Goal: Information Seeking & Learning: Learn about a topic

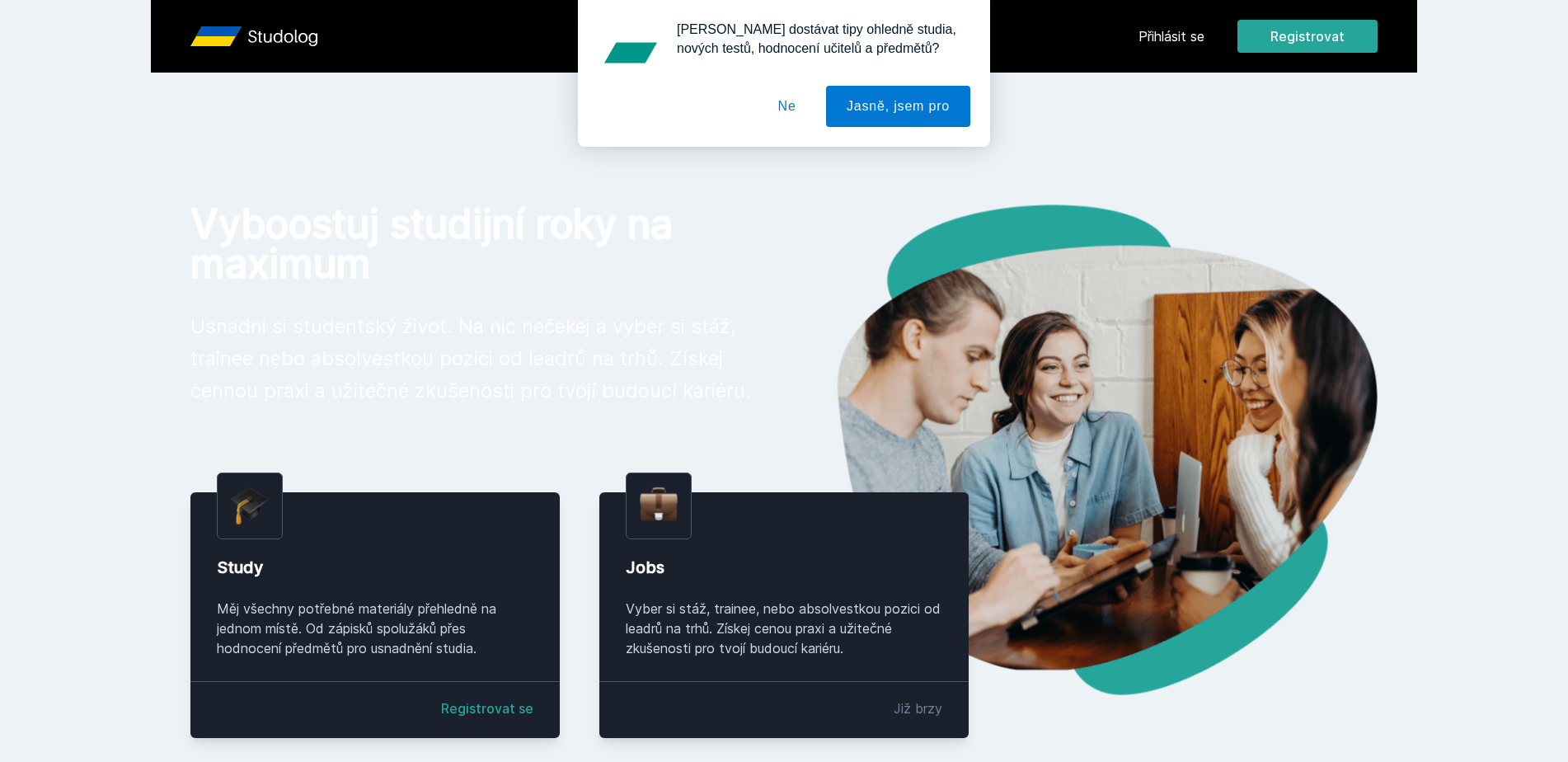
click at [1190, 39] on div "[PERSON_NAME] dostávat tipy ohledně studia, nových testů, hodnocení učitelů a p…" at bounding box center [784, 74] width 1568 height 147
click at [785, 107] on button "Ne" at bounding box center [787, 106] width 59 height 42
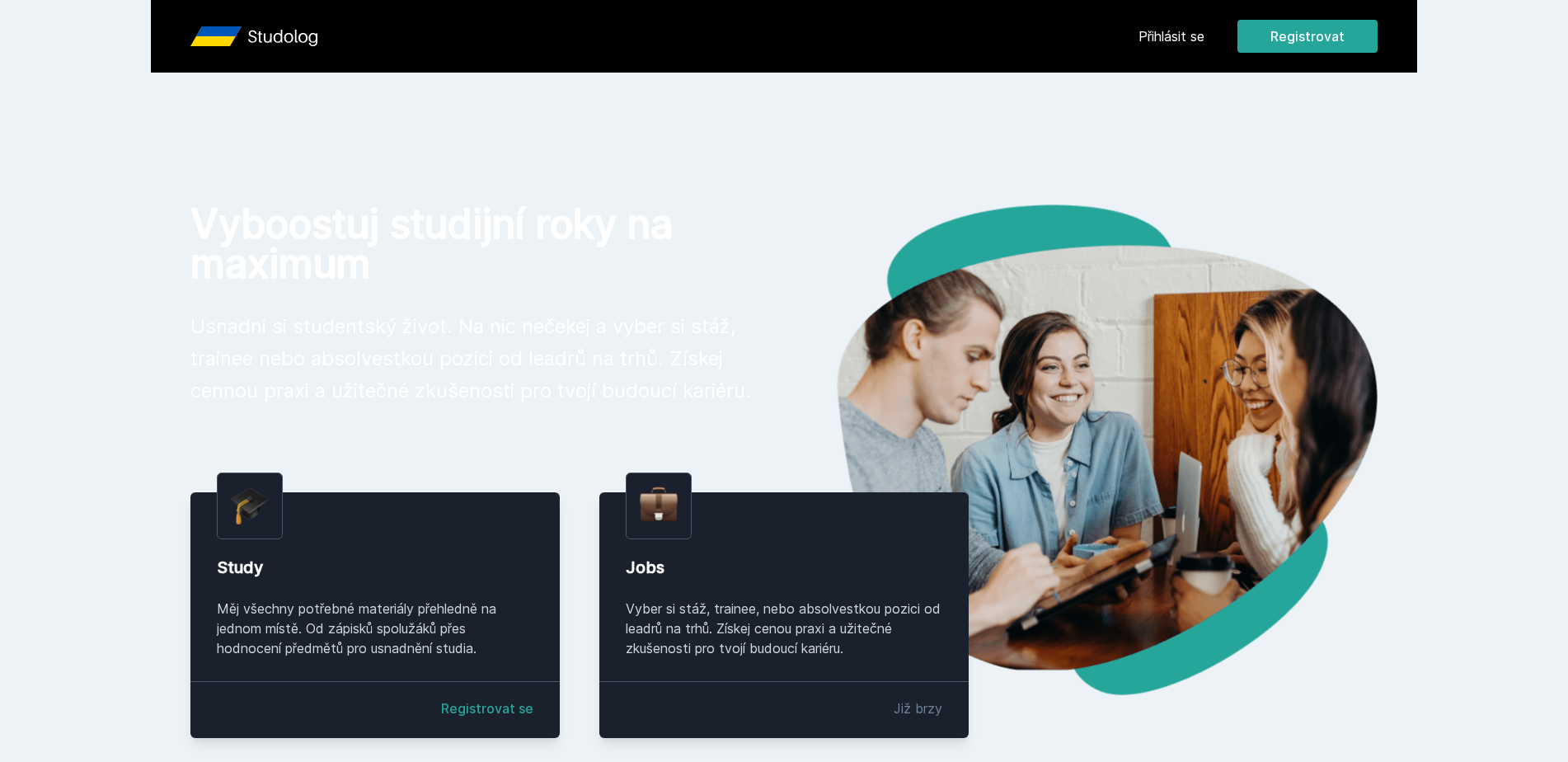
click at [1192, 37] on link "Přihlásit se" at bounding box center [1171, 36] width 66 height 19
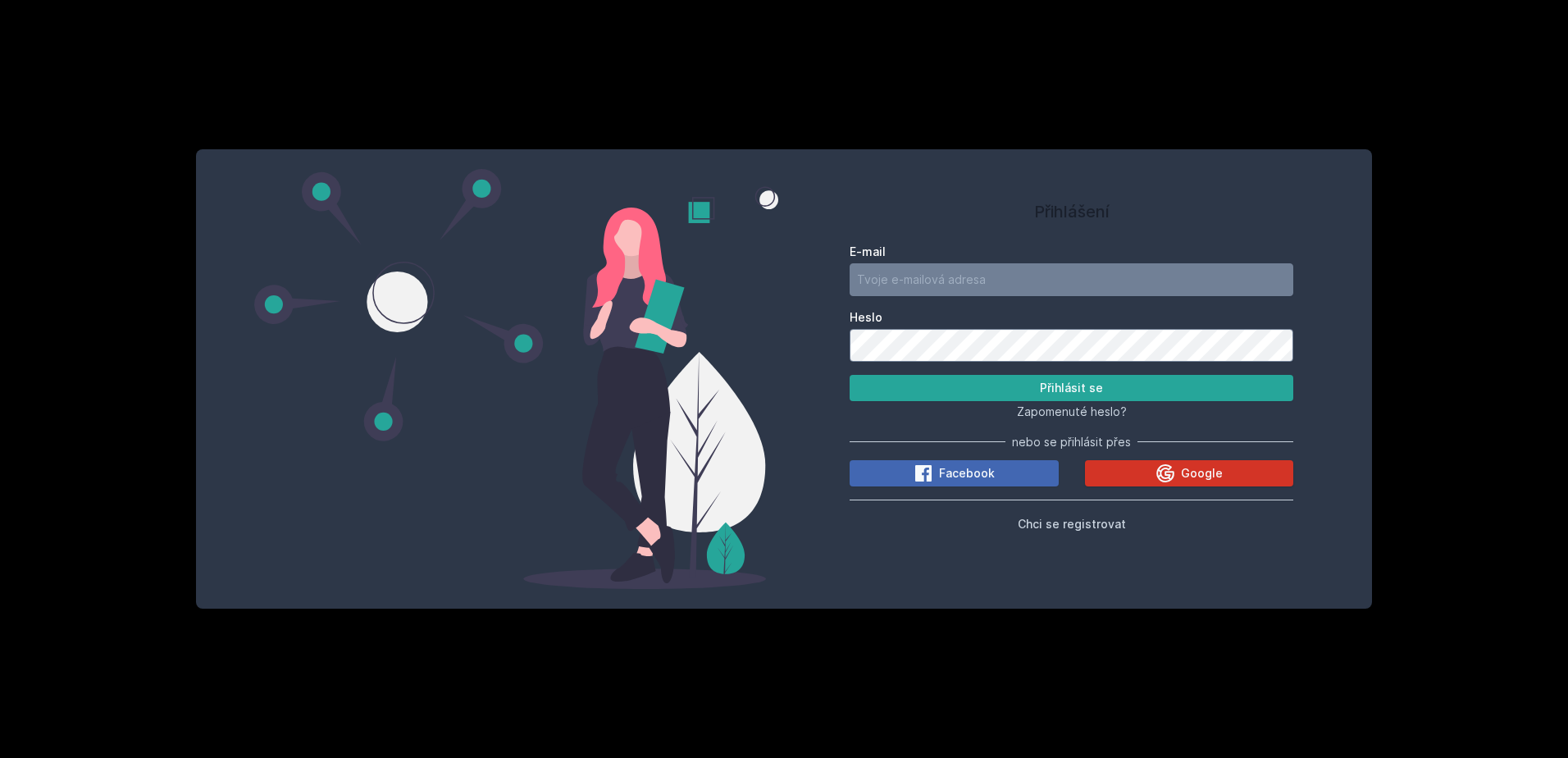
click at [1213, 469] on span "Google" at bounding box center [1201, 473] width 41 height 17
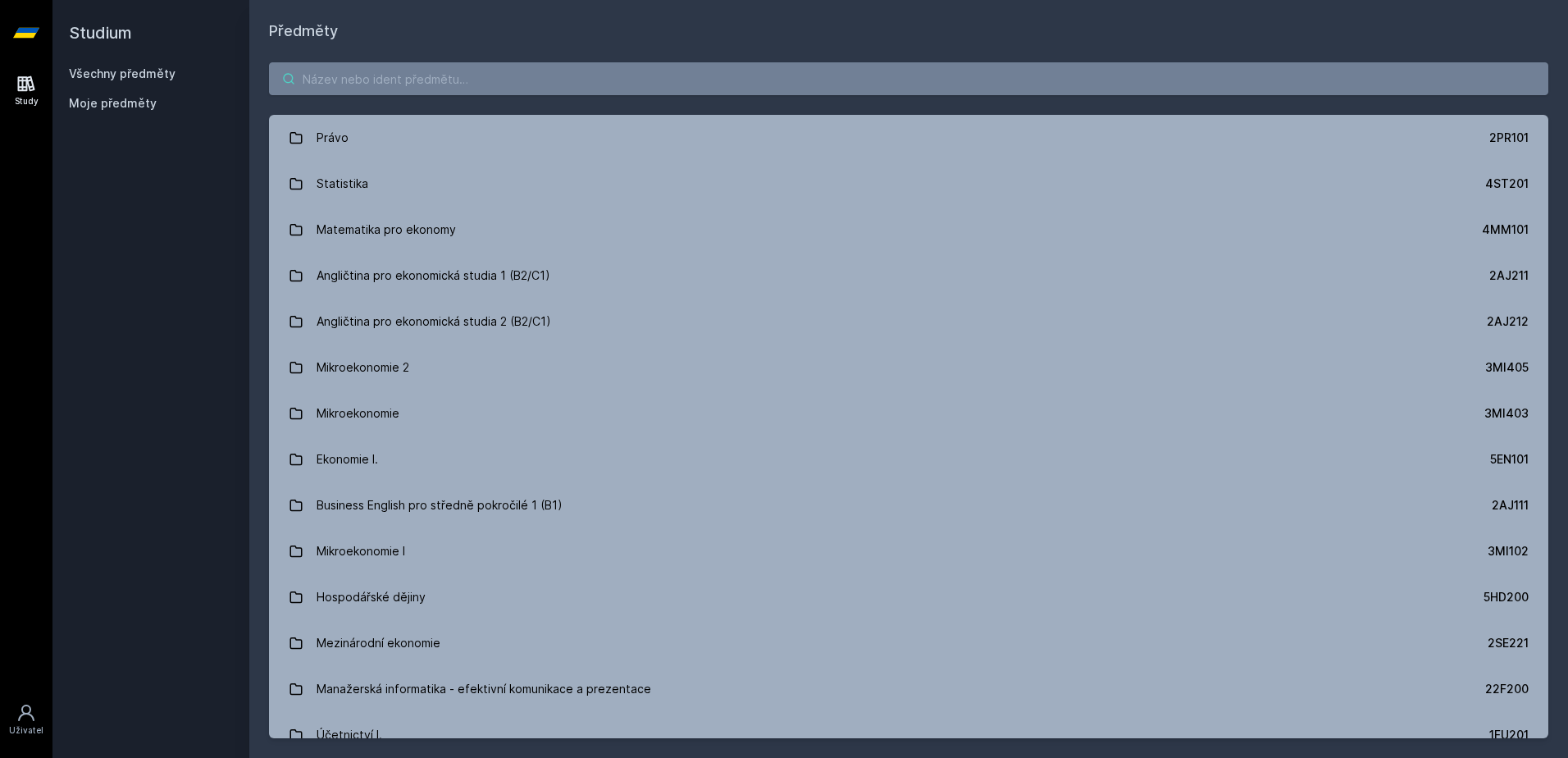
click at [364, 80] on input "search" at bounding box center [909, 78] width 1280 height 33
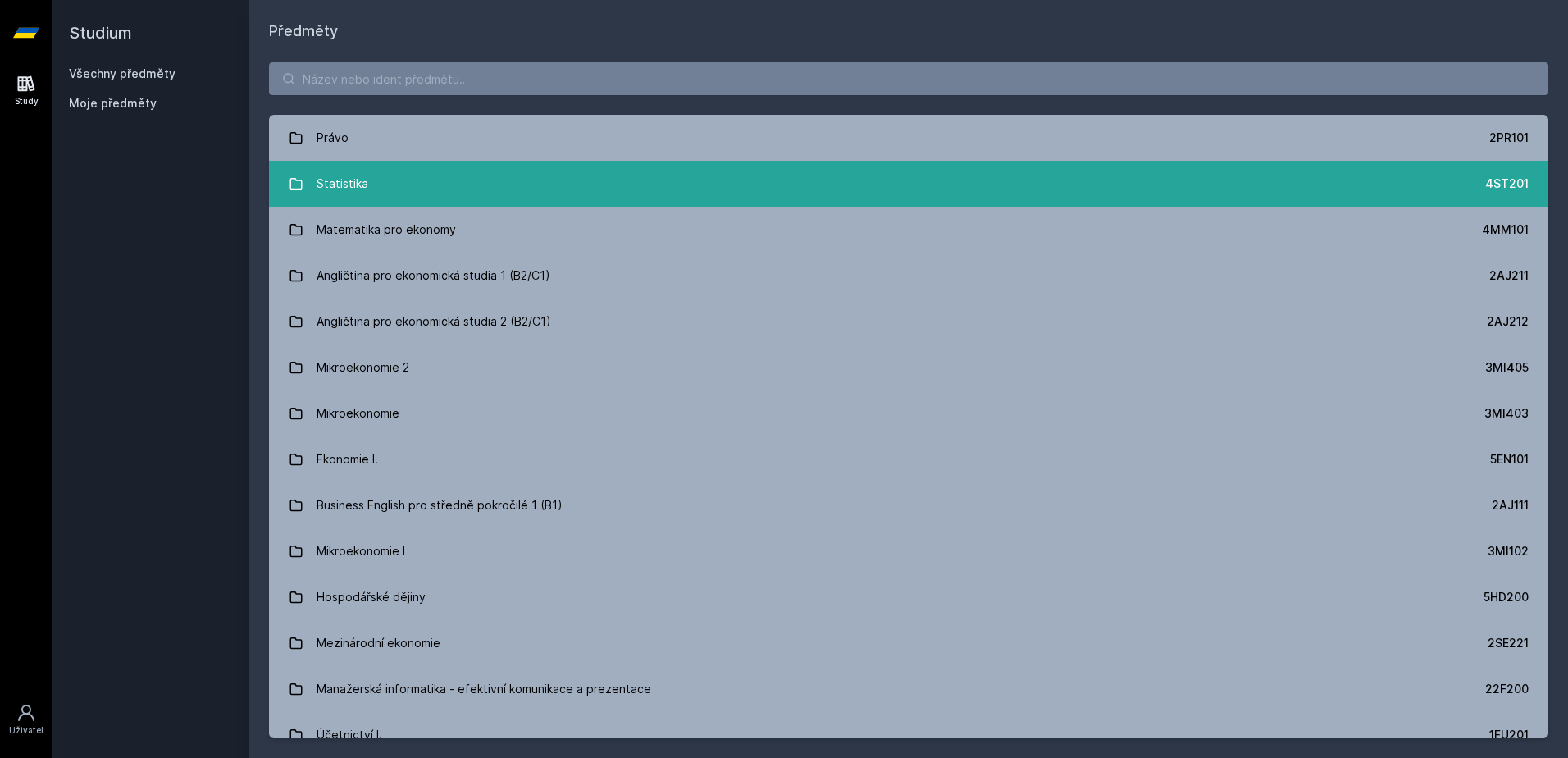
click at [412, 197] on link "Statistika 4ST201" at bounding box center [909, 183] width 1280 height 46
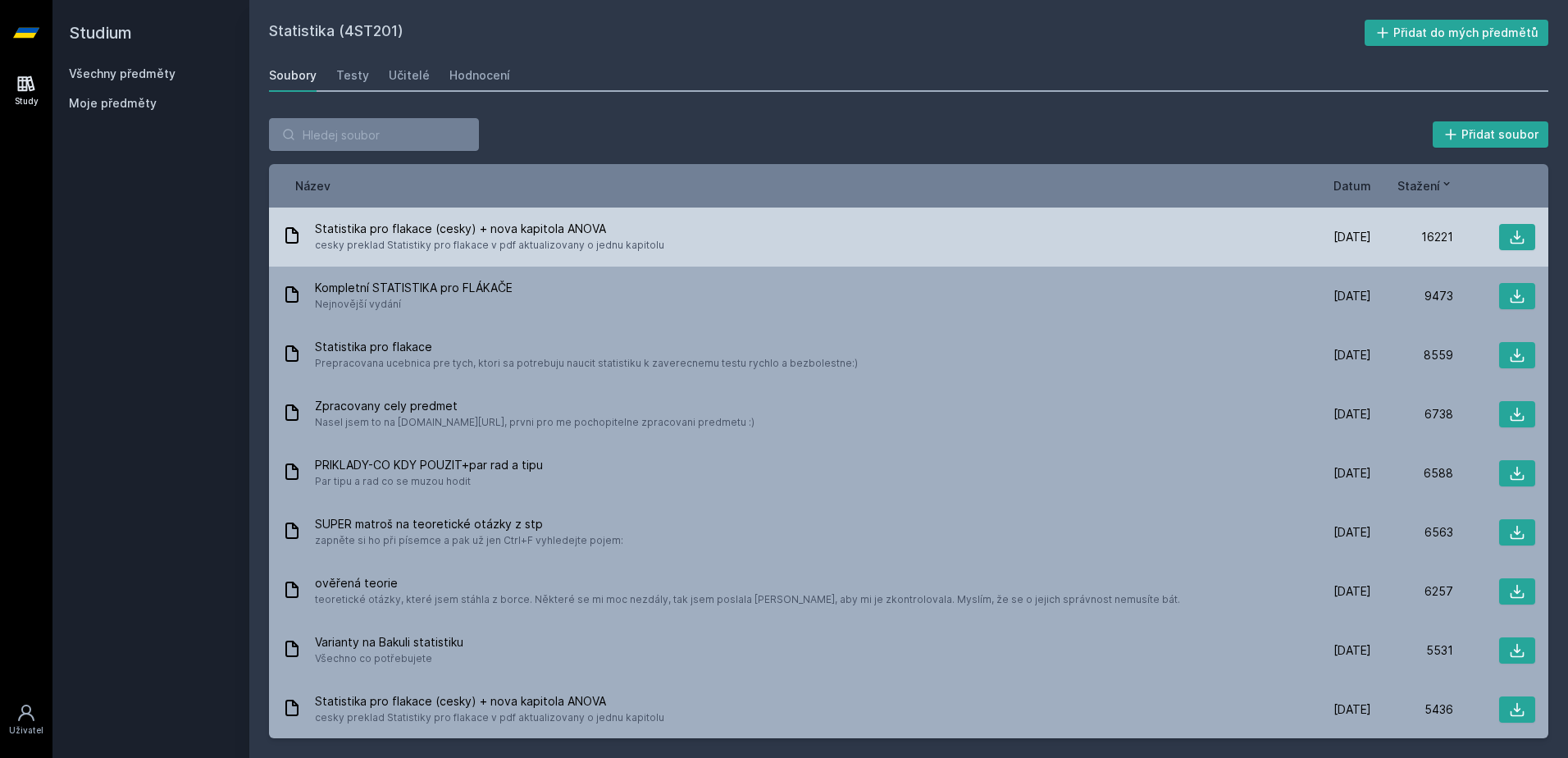
click at [1341, 240] on span "[DATE]" at bounding box center [1352, 237] width 38 height 17
click at [1355, 246] on div "[DATE] [DATE] 16221" at bounding box center [1412, 237] width 246 height 26
click at [1355, 242] on span "[DATE]" at bounding box center [1352, 237] width 38 height 17
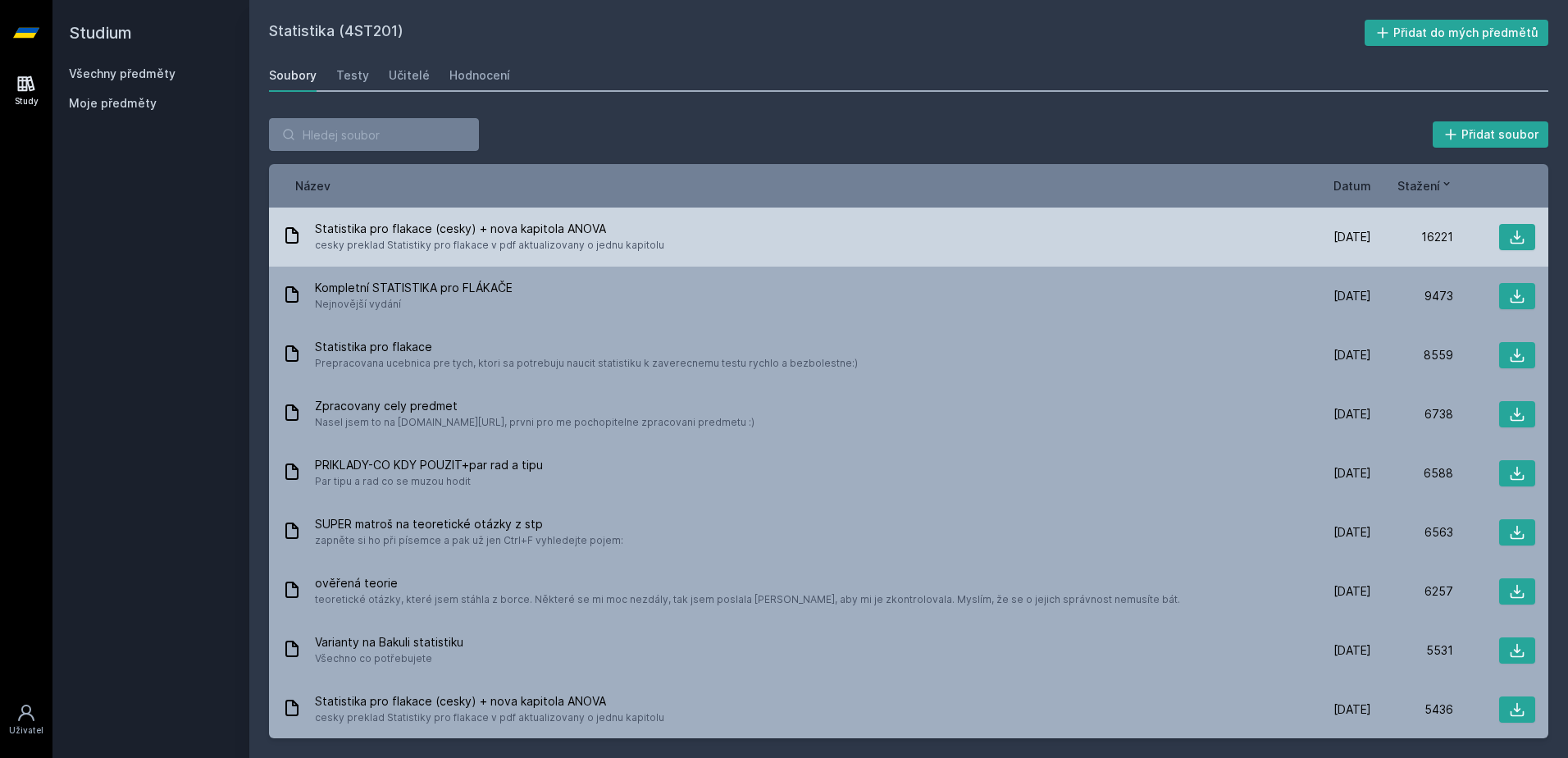
click at [1355, 242] on span "[DATE]" at bounding box center [1352, 237] width 38 height 17
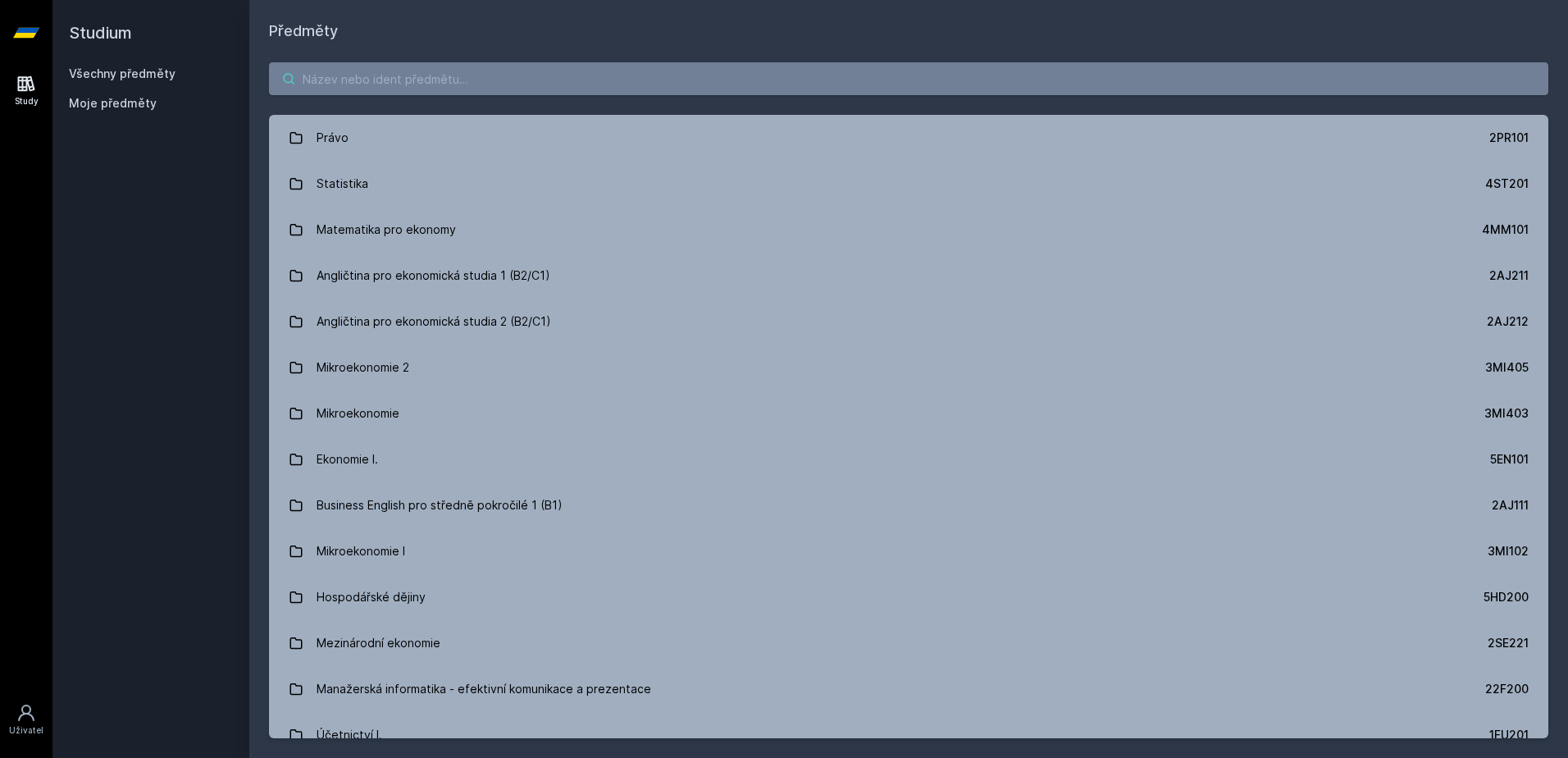
click at [364, 93] on input "search" at bounding box center [909, 78] width 1280 height 33
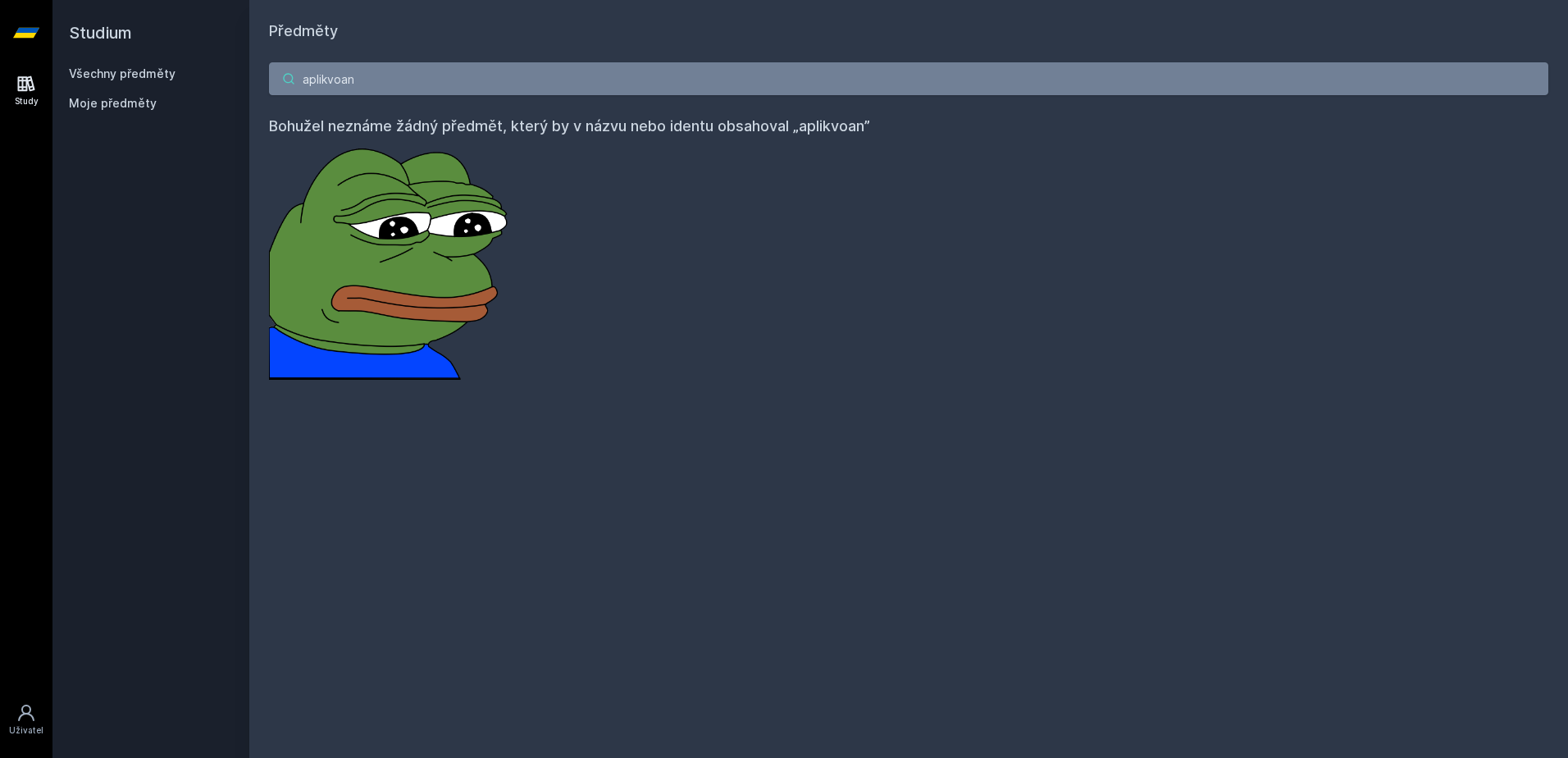
click at [354, 66] on input "aplikvoan" at bounding box center [909, 78] width 1280 height 33
type input "aplikov"
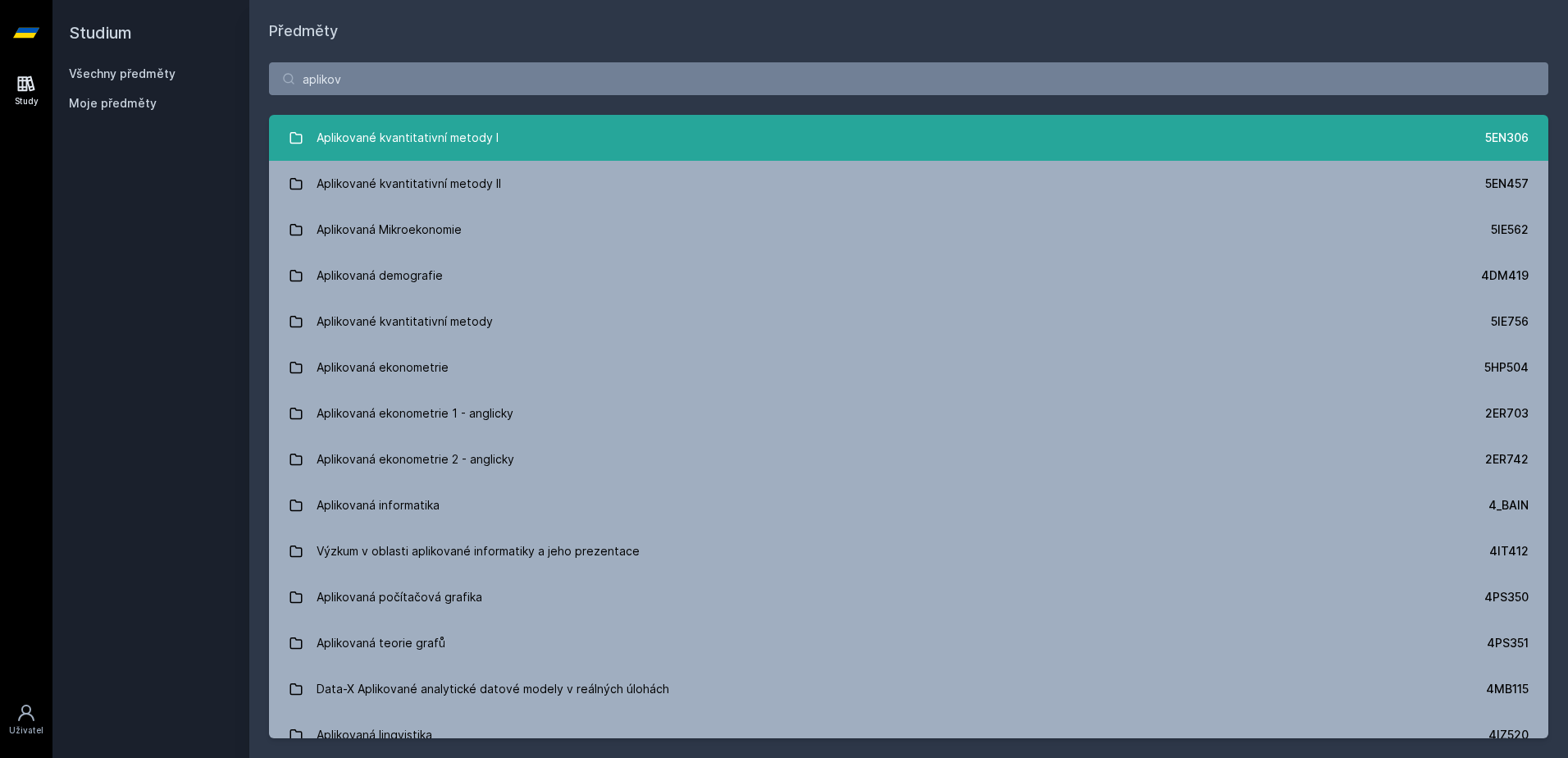
click at [429, 116] on link "Aplikované kvantitativní metody I 5EN306" at bounding box center [909, 137] width 1280 height 46
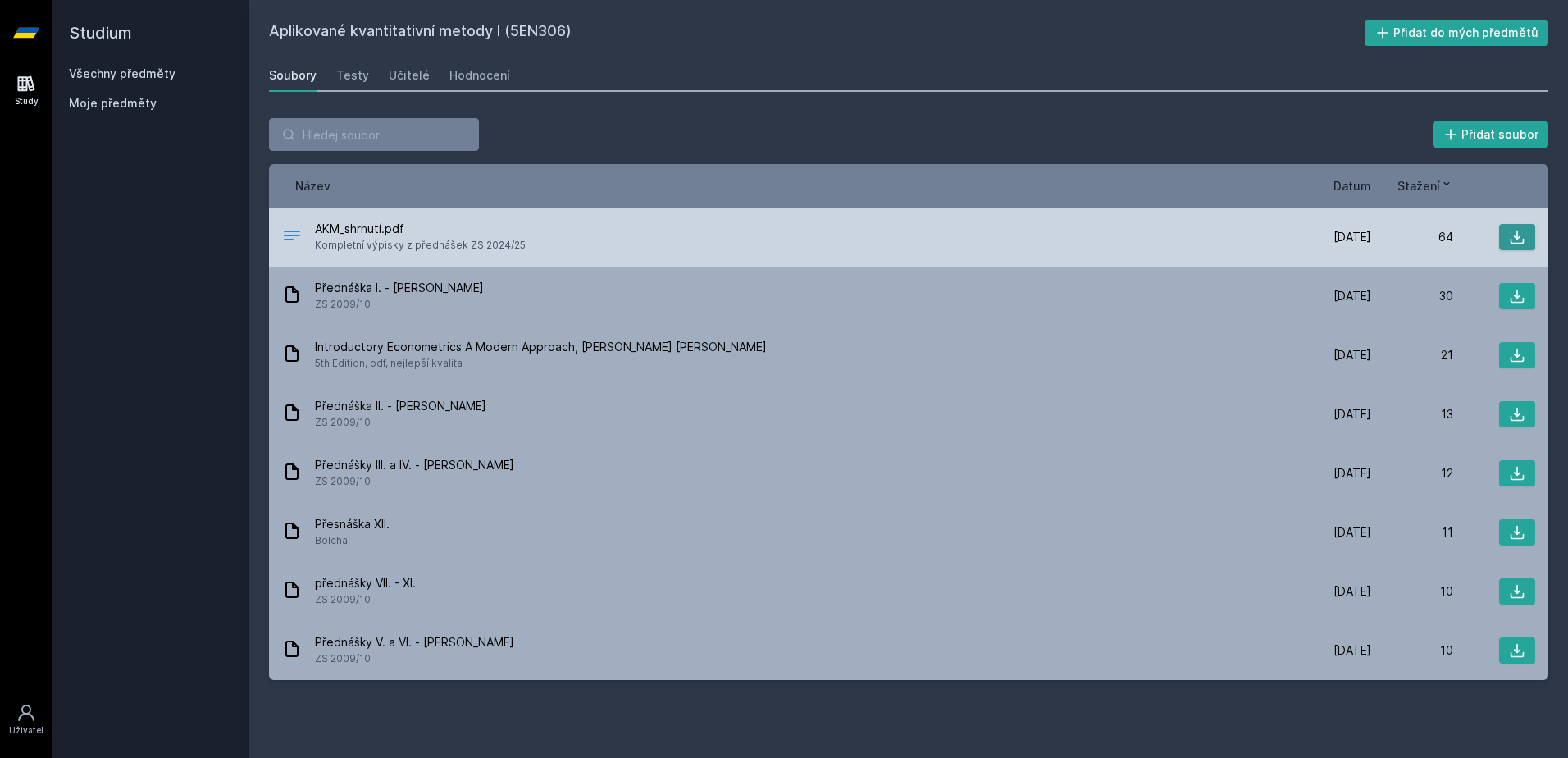
click at [1502, 234] on button at bounding box center [1517, 237] width 36 height 26
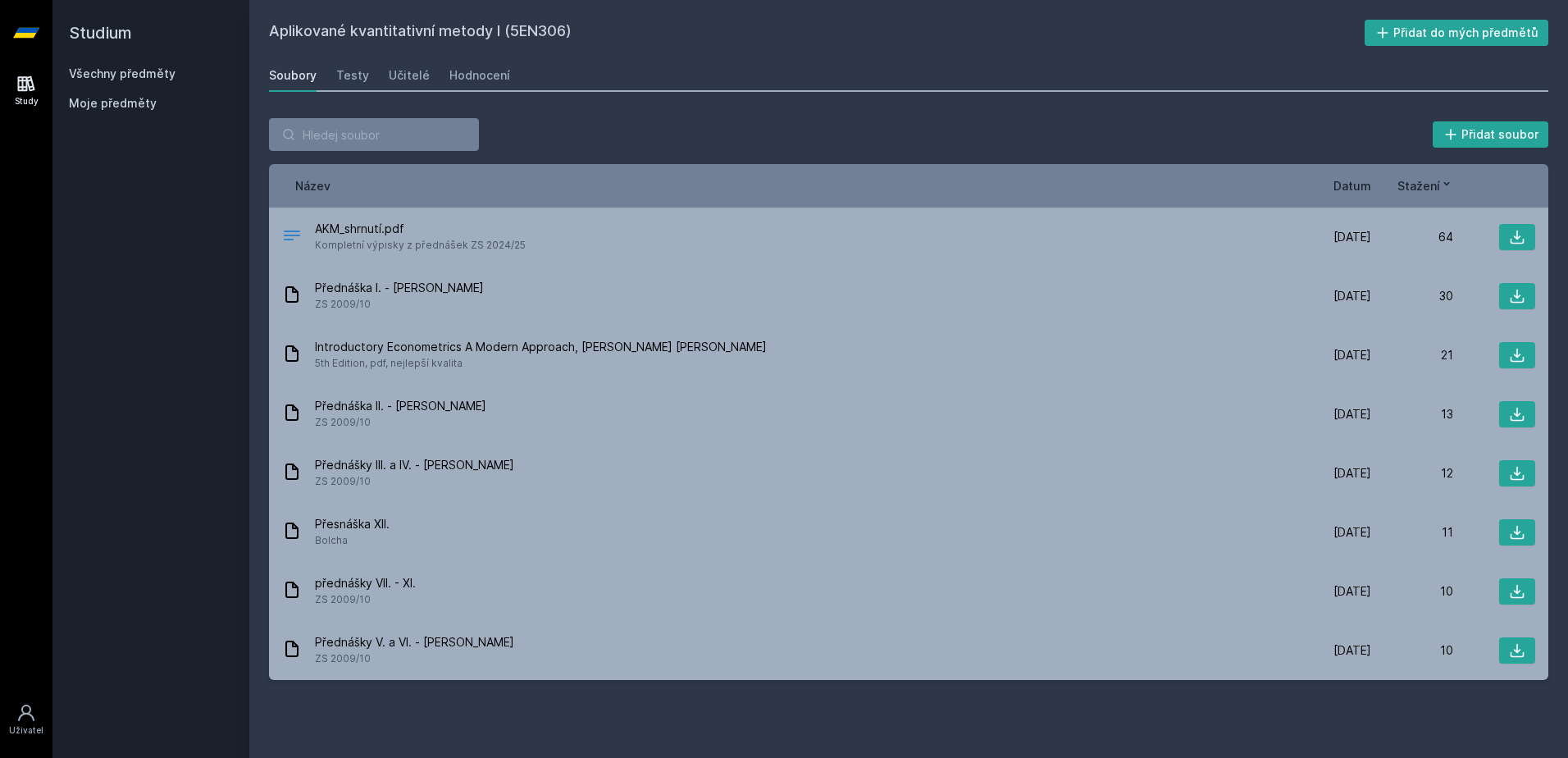
click at [502, 71] on div "Soubory Testy Učitelé Hodnocení" at bounding box center [909, 75] width 1280 height 33
click at [472, 82] on div "Hodnocení" at bounding box center [479, 75] width 61 height 17
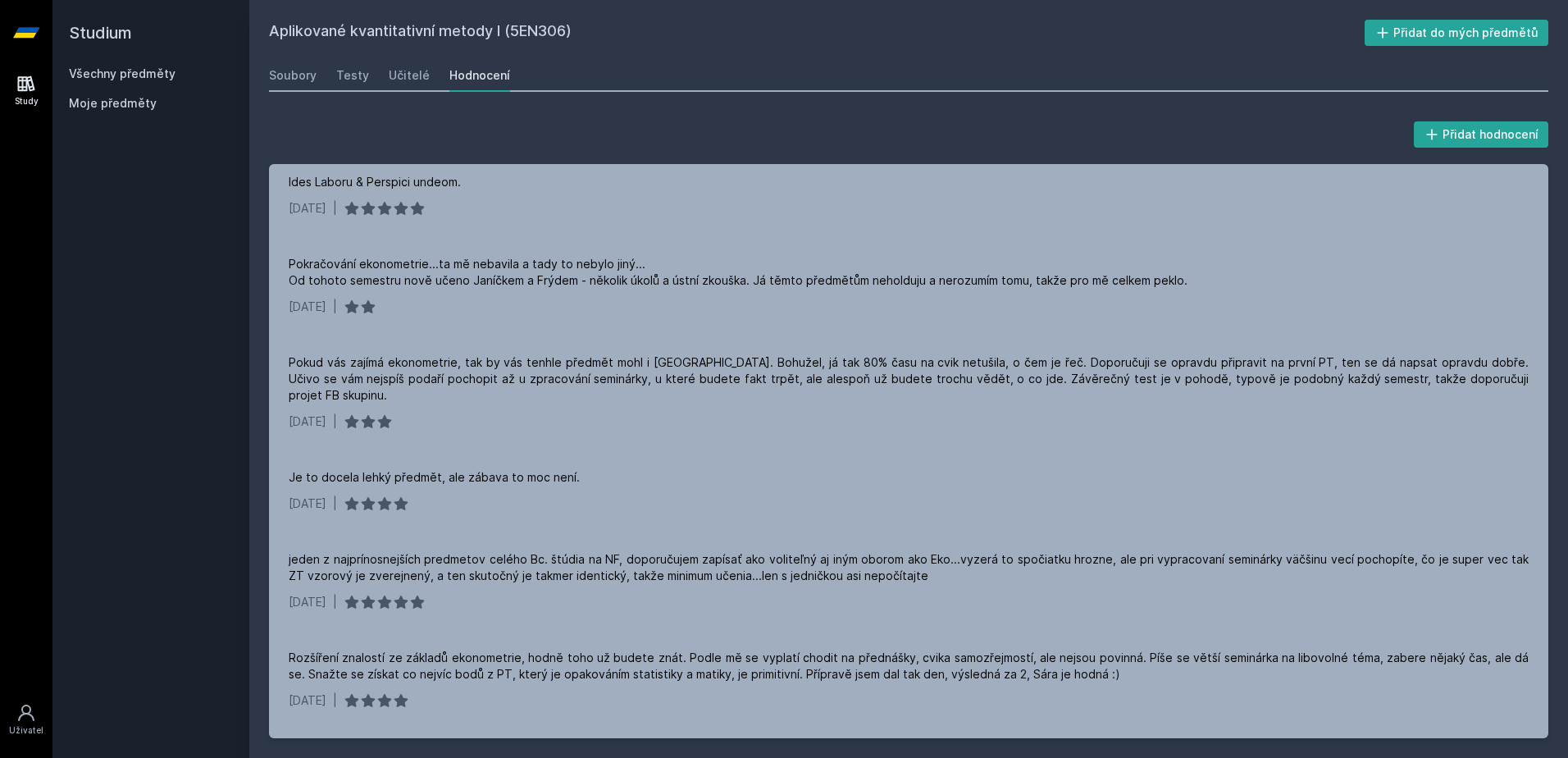
scroll to position [164, 0]
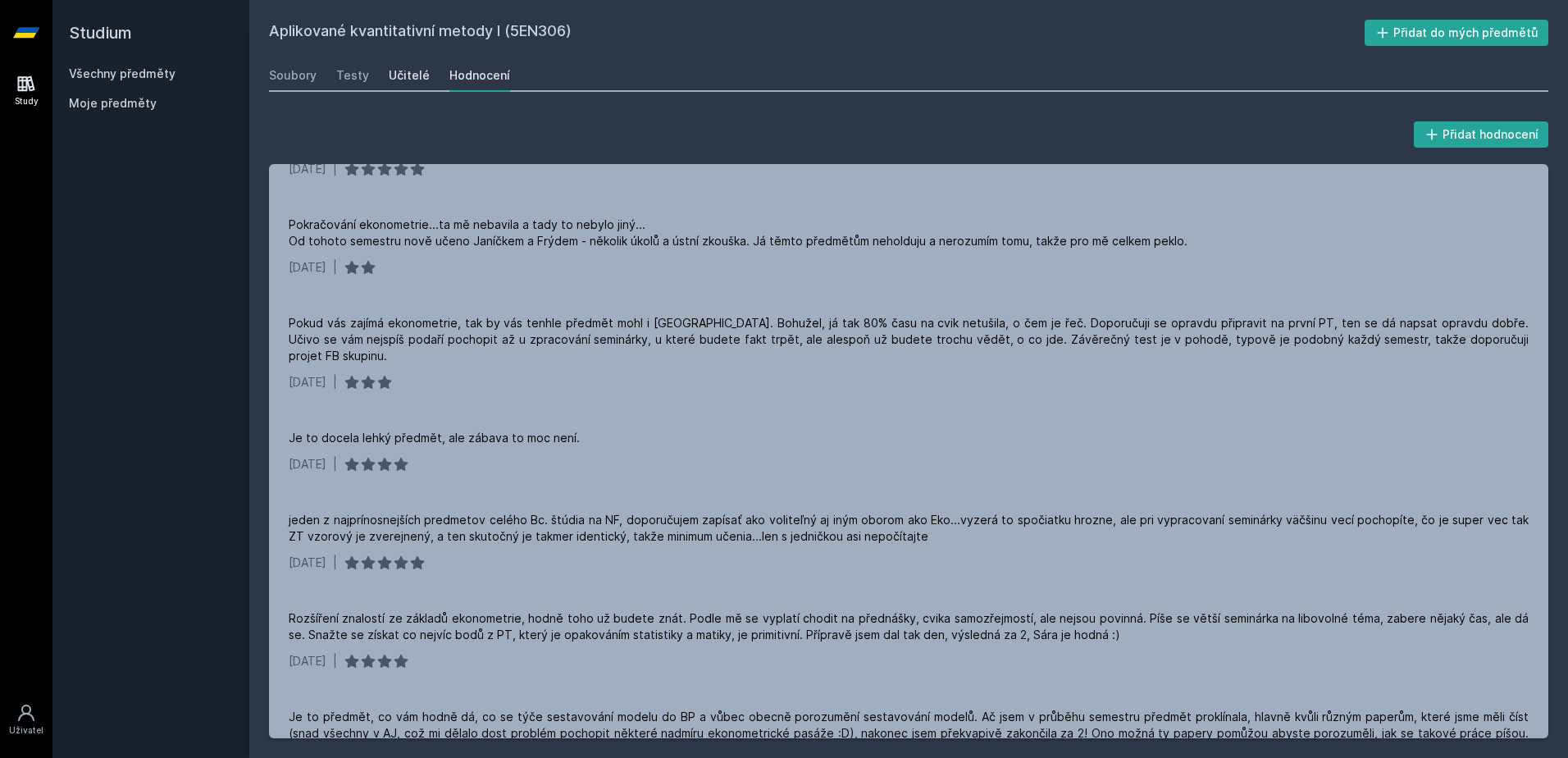
click at [404, 72] on div "Učitelé" at bounding box center [409, 75] width 41 height 17
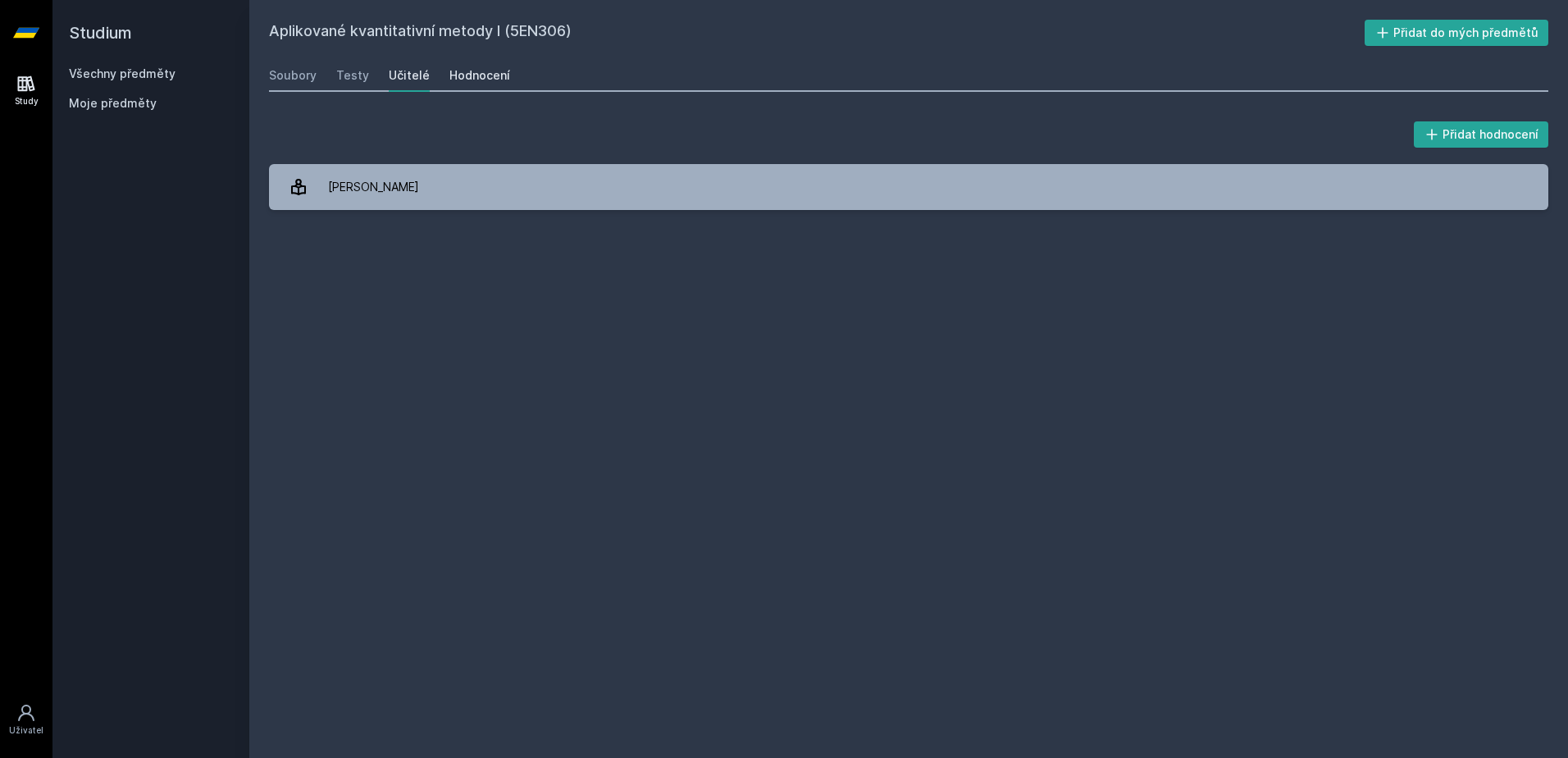
click at [453, 75] on div "Hodnocení" at bounding box center [479, 75] width 61 height 17
